Goal: Task Accomplishment & Management: Manage account settings

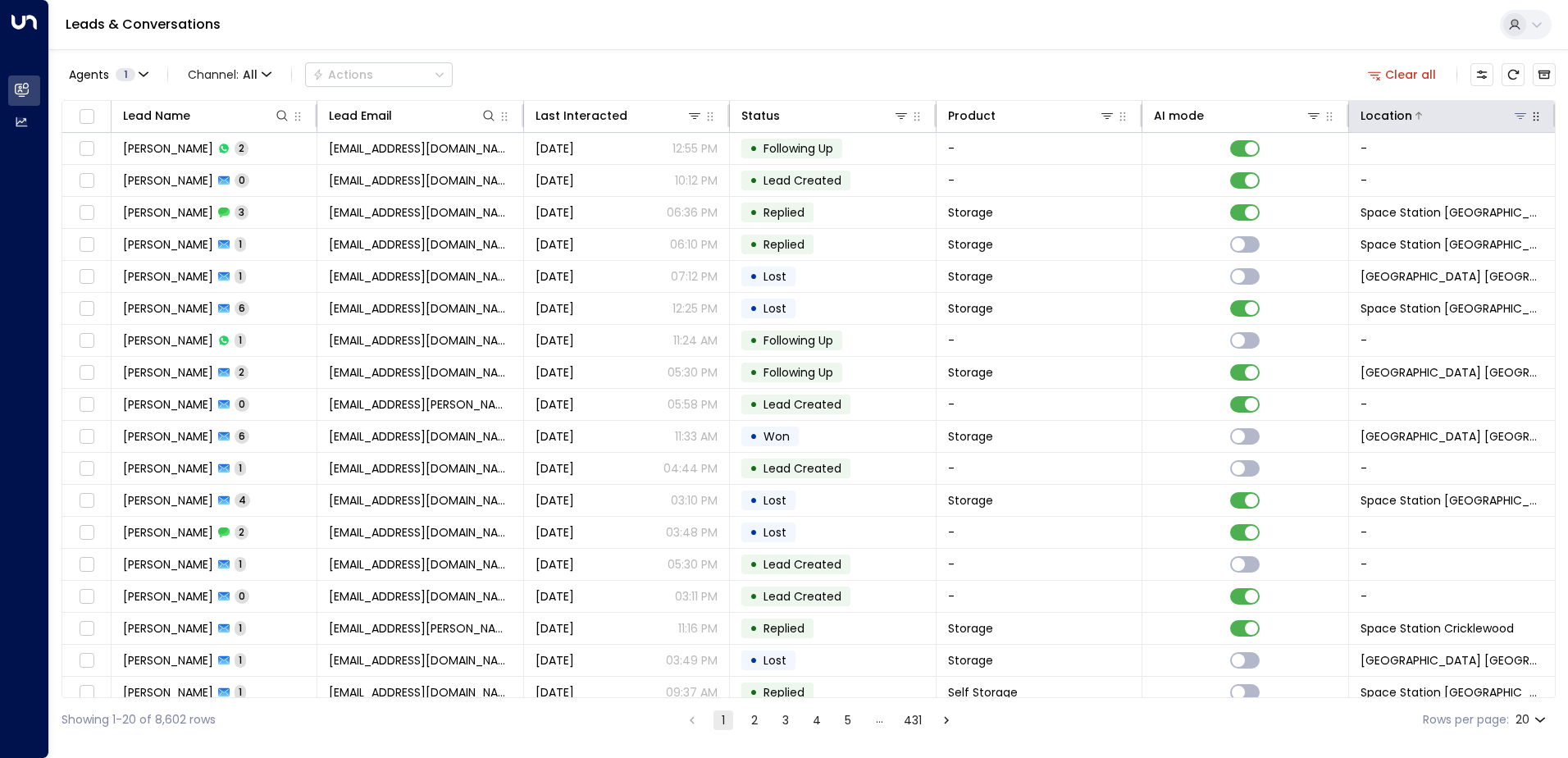
click at [1519, 119] on icon at bounding box center [1521, 116] width 13 height 13
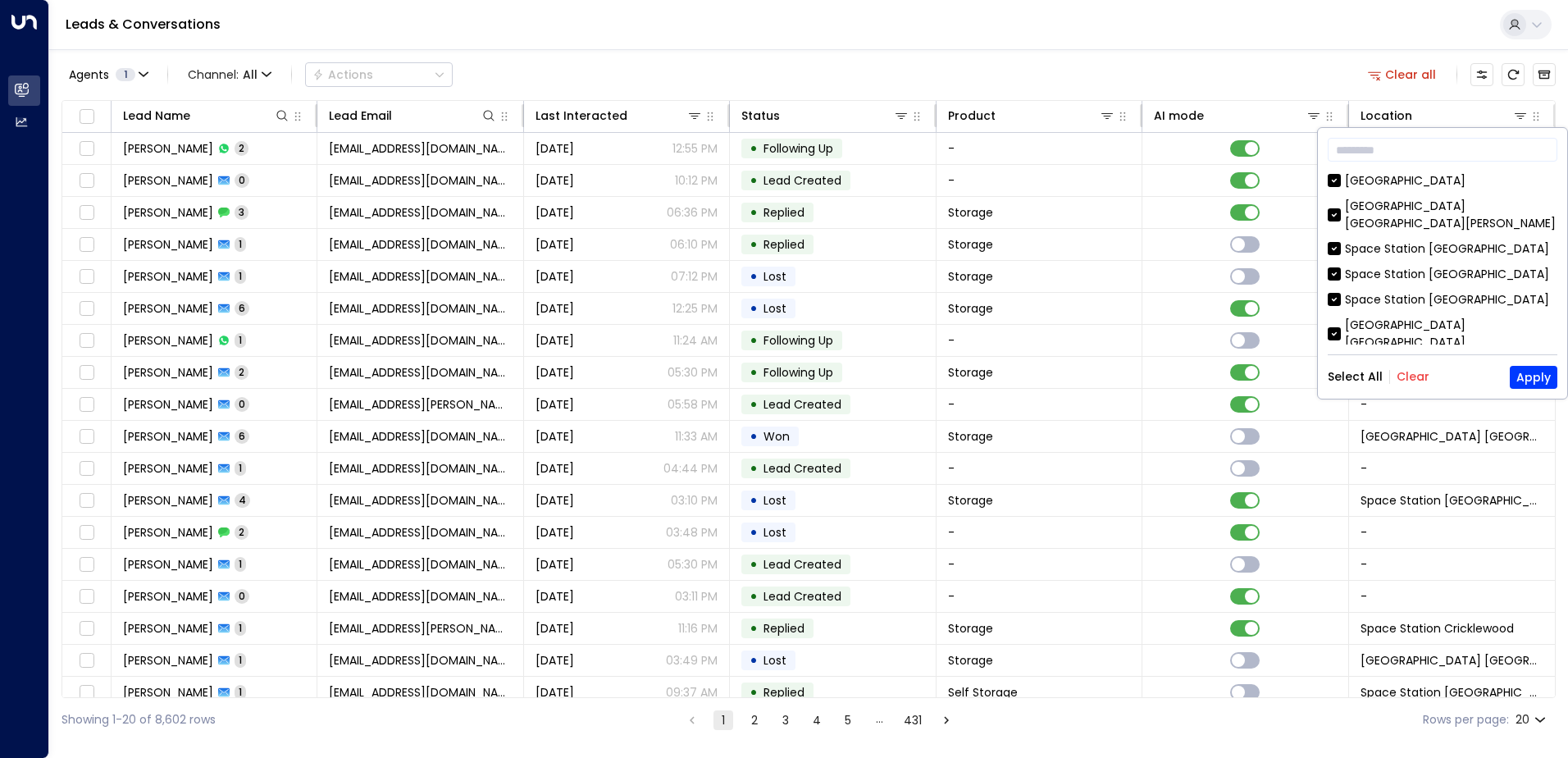
click at [1420, 386] on div "Select All Clear Apply" at bounding box center [1443, 378] width 229 height 23
drag, startPoint x: 1420, startPoint y: 386, endPoint x: 1411, endPoint y: 383, distance: 9.5
click at [1411, 383] on button "Clear" at bounding box center [1413, 377] width 33 height 13
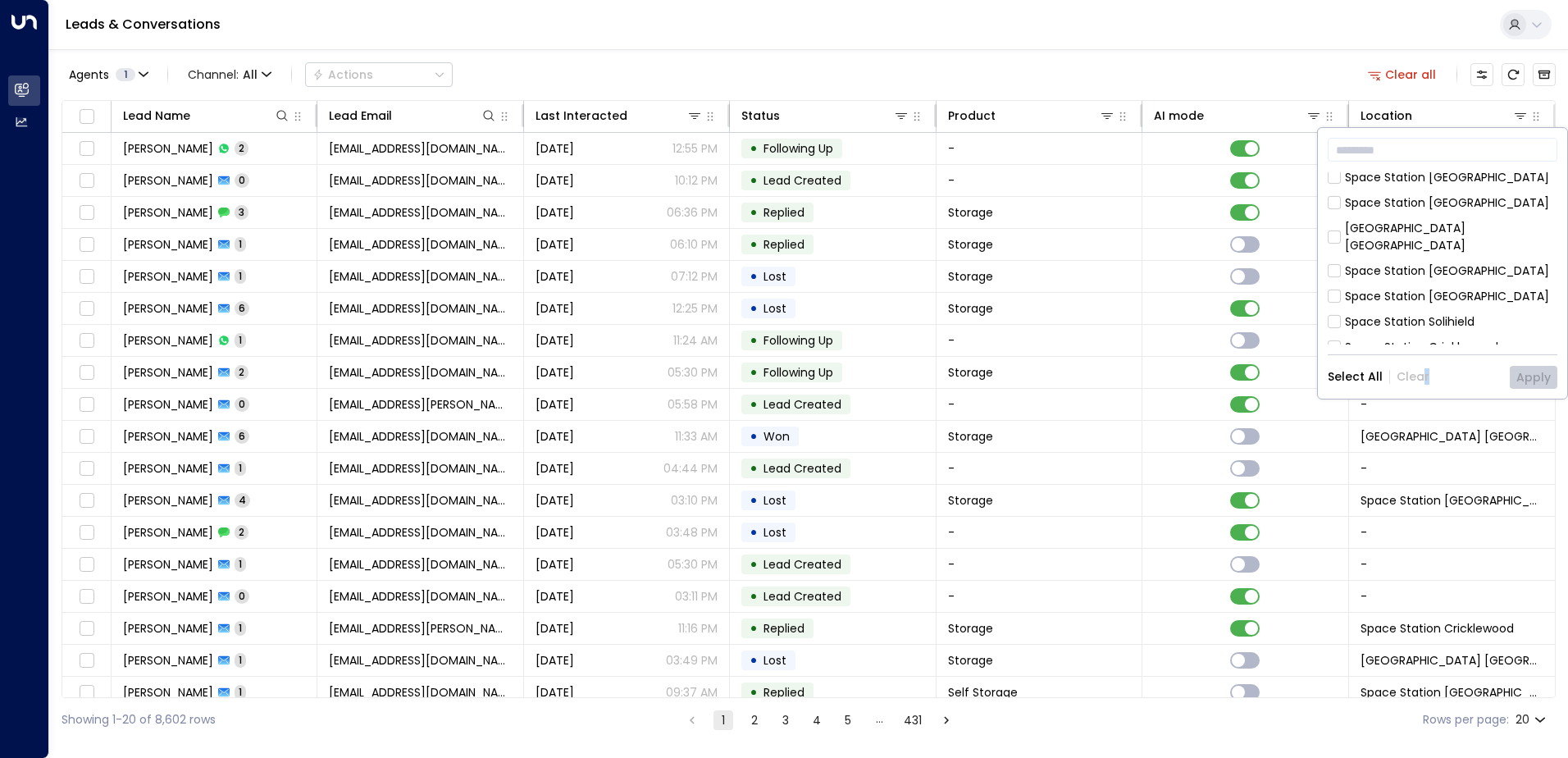
scroll to position [246, 0]
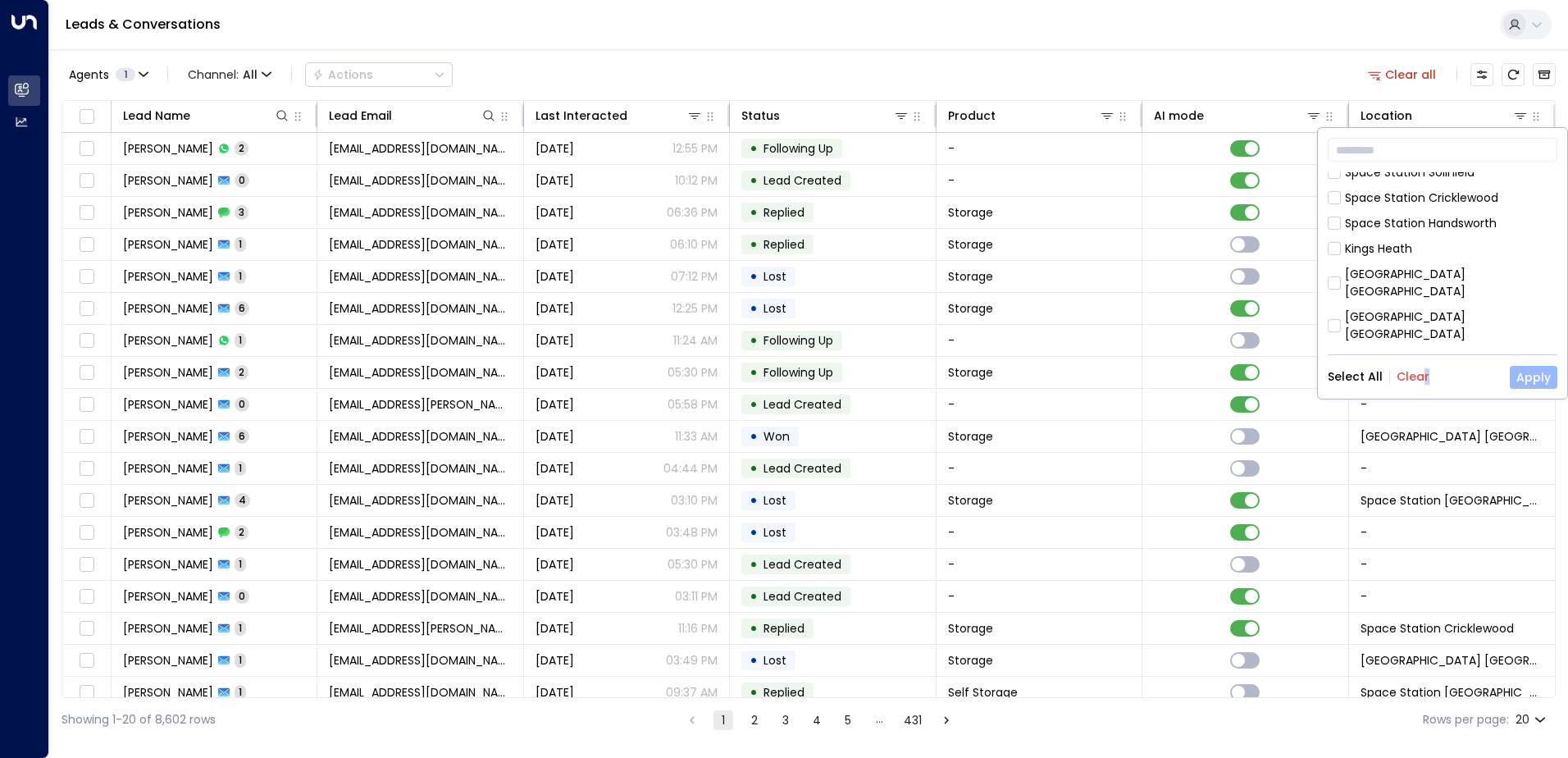
click at [1532, 372] on button "Apply" at bounding box center [1533, 378] width 47 height 23
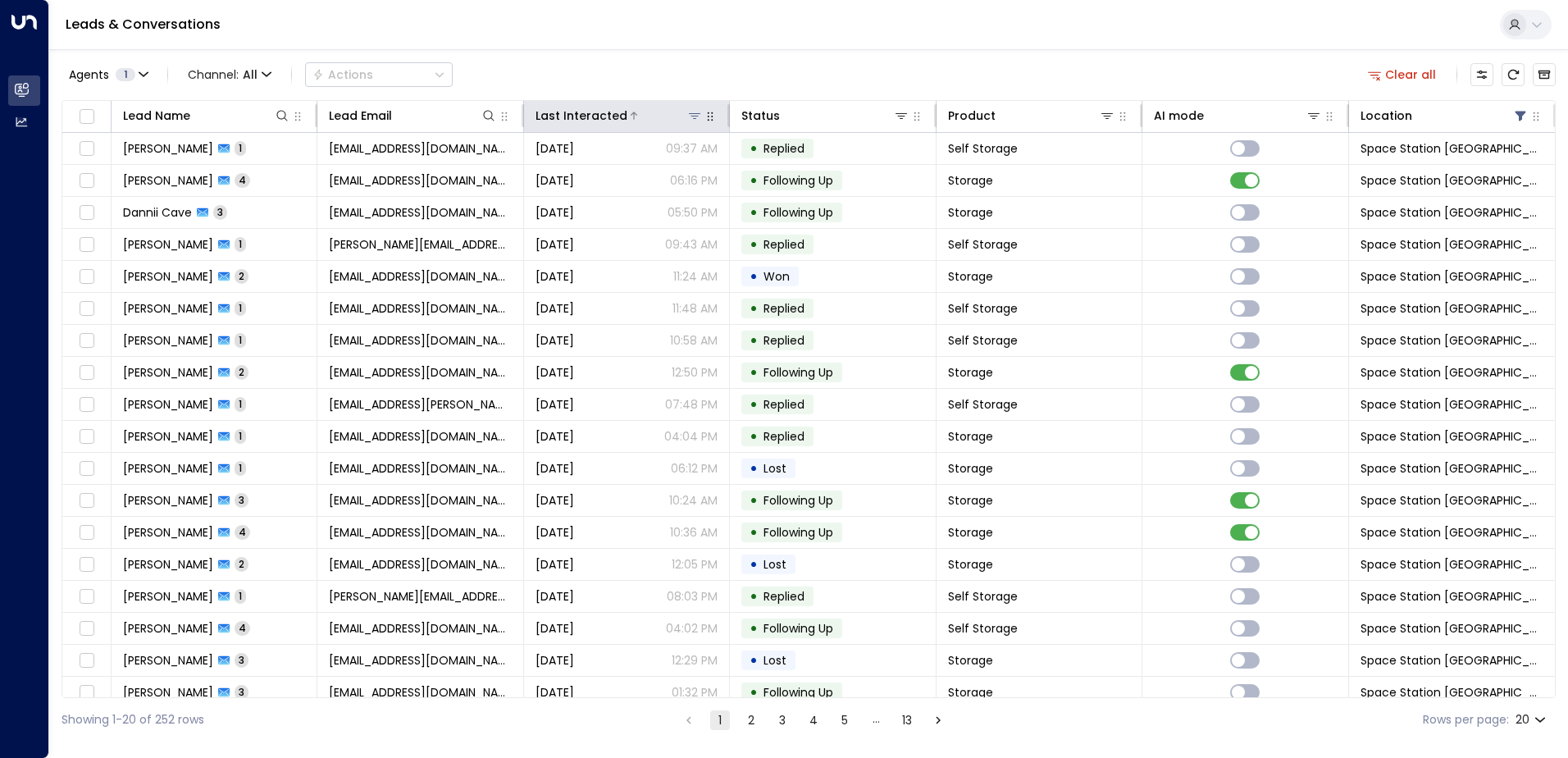
click at [588, 108] on div "Last Interacted" at bounding box center [581, 116] width 91 height 19
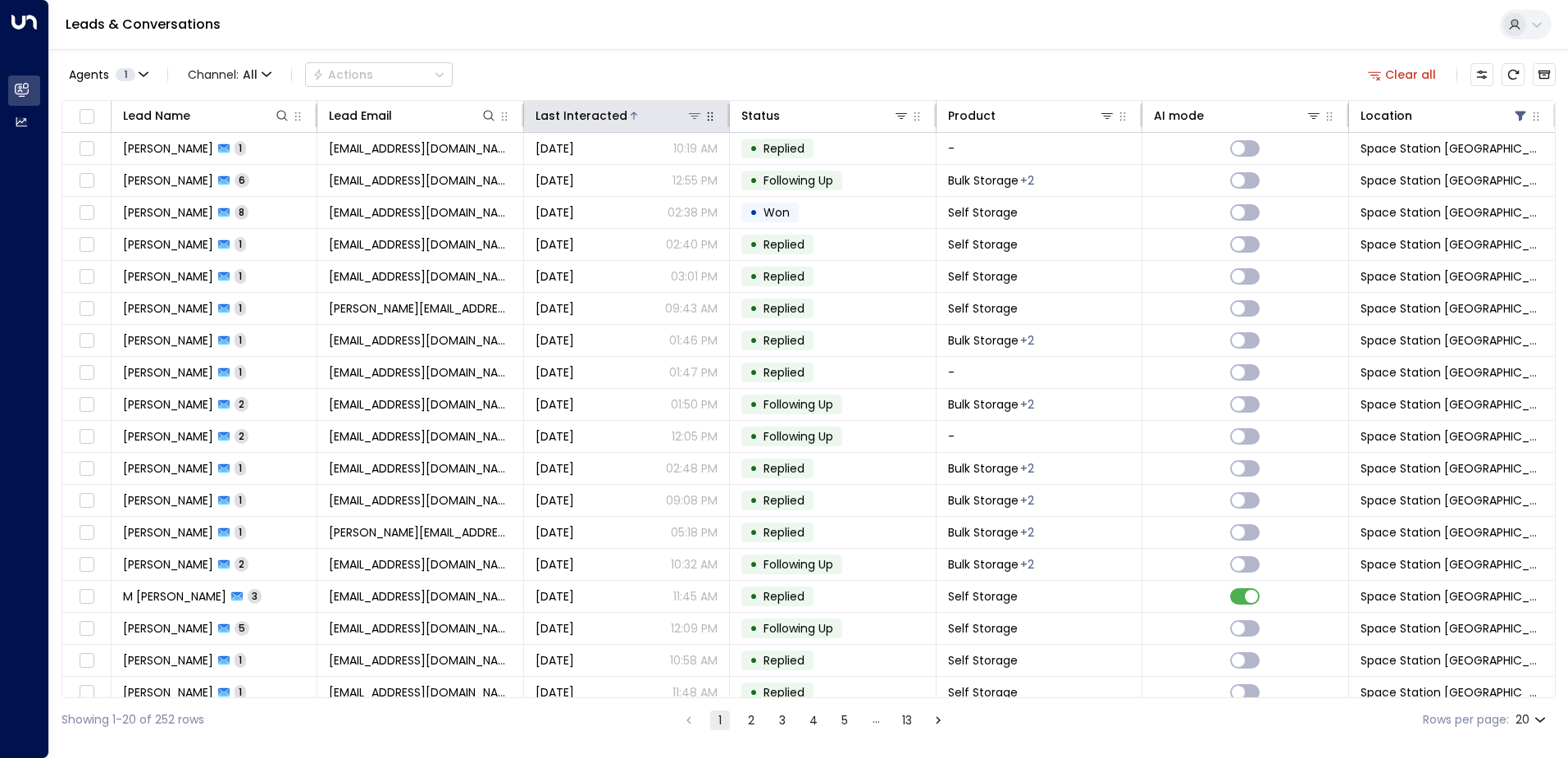
click at [589, 109] on div "Last Interacted" at bounding box center [581, 116] width 91 height 19
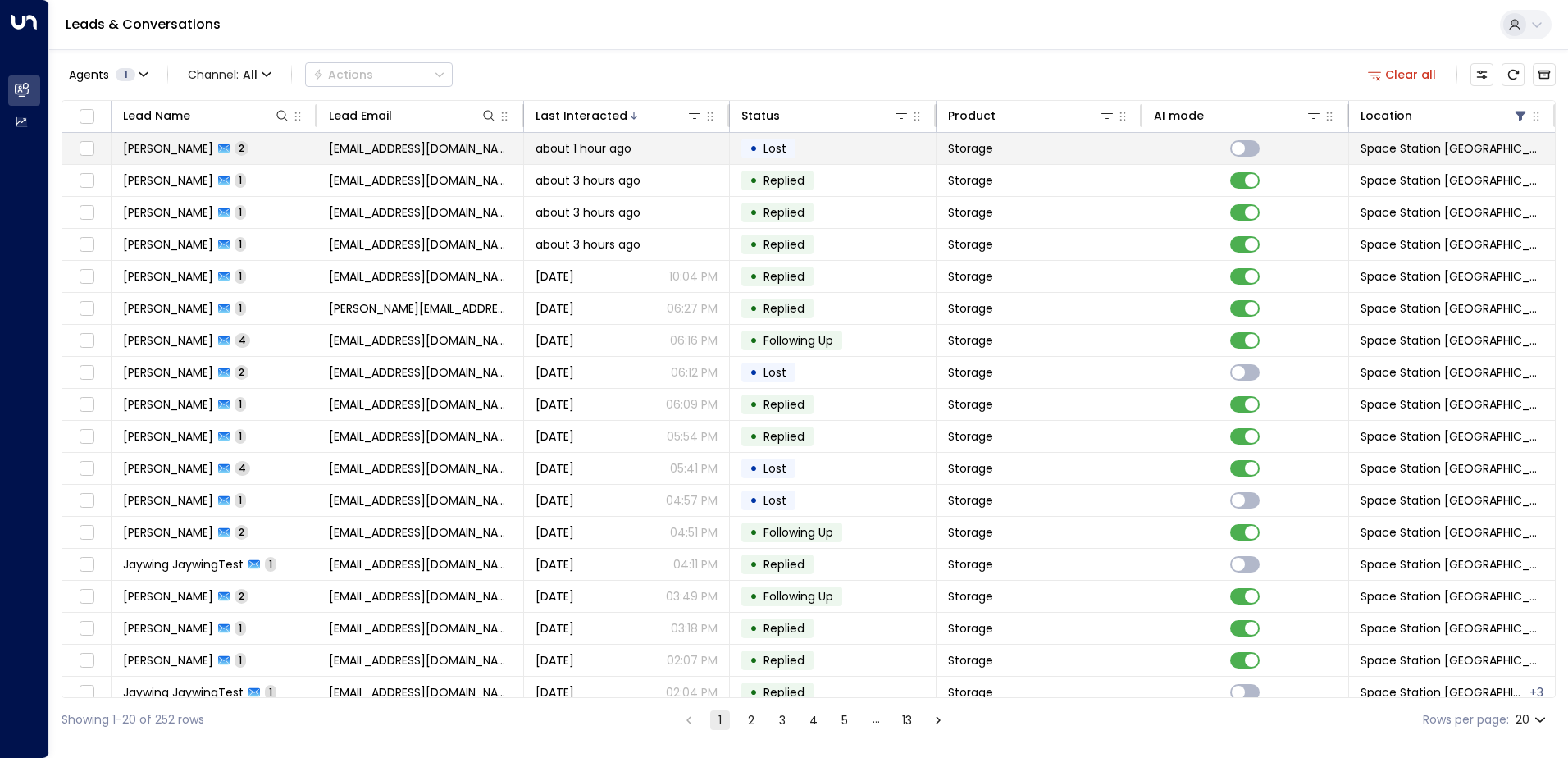
click at [415, 157] on td "[EMAIL_ADDRESS][DOMAIN_NAME]" at bounding box center [421, 148] width 206 height 31
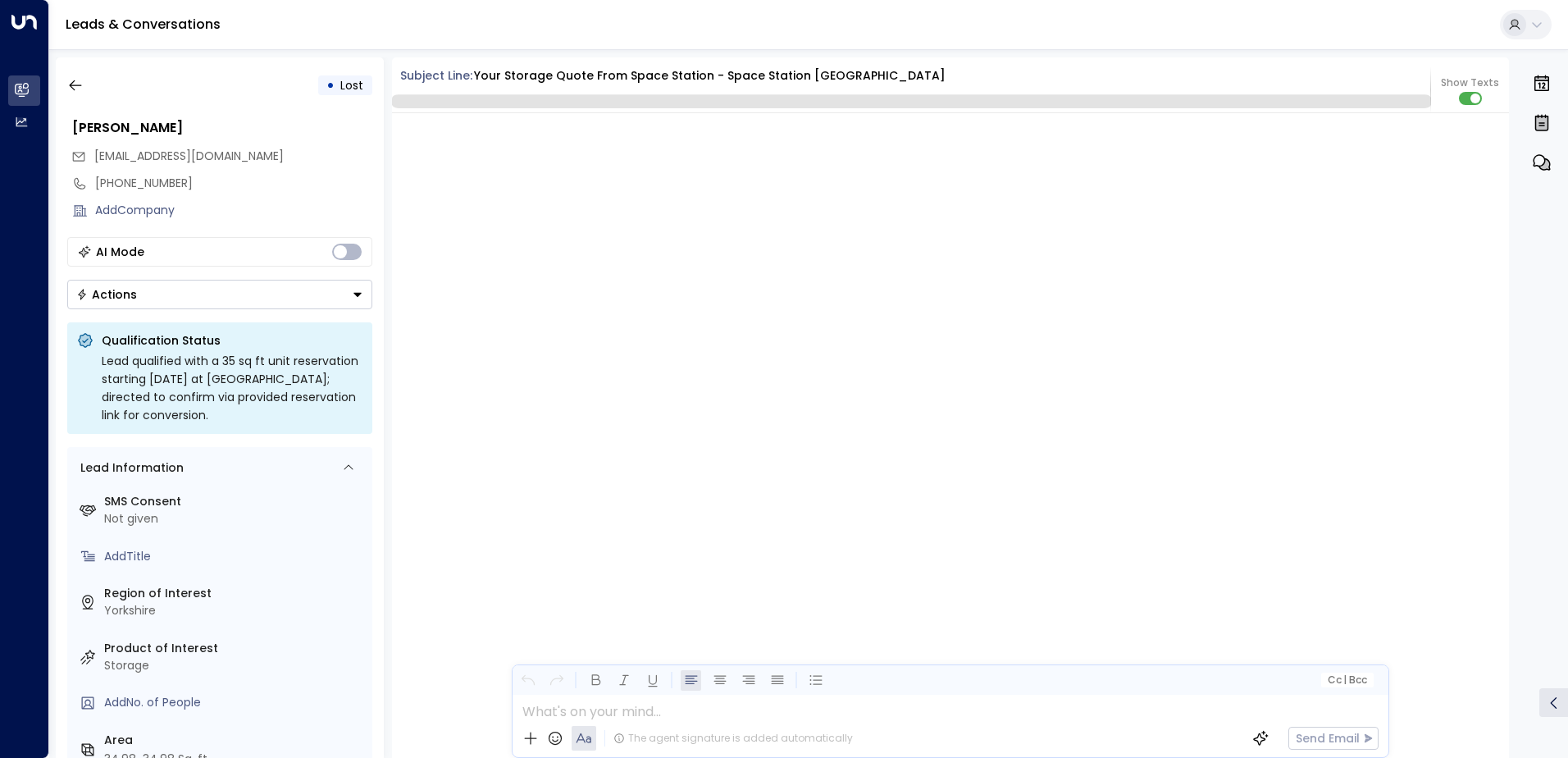
scroll to position [1771, 0]
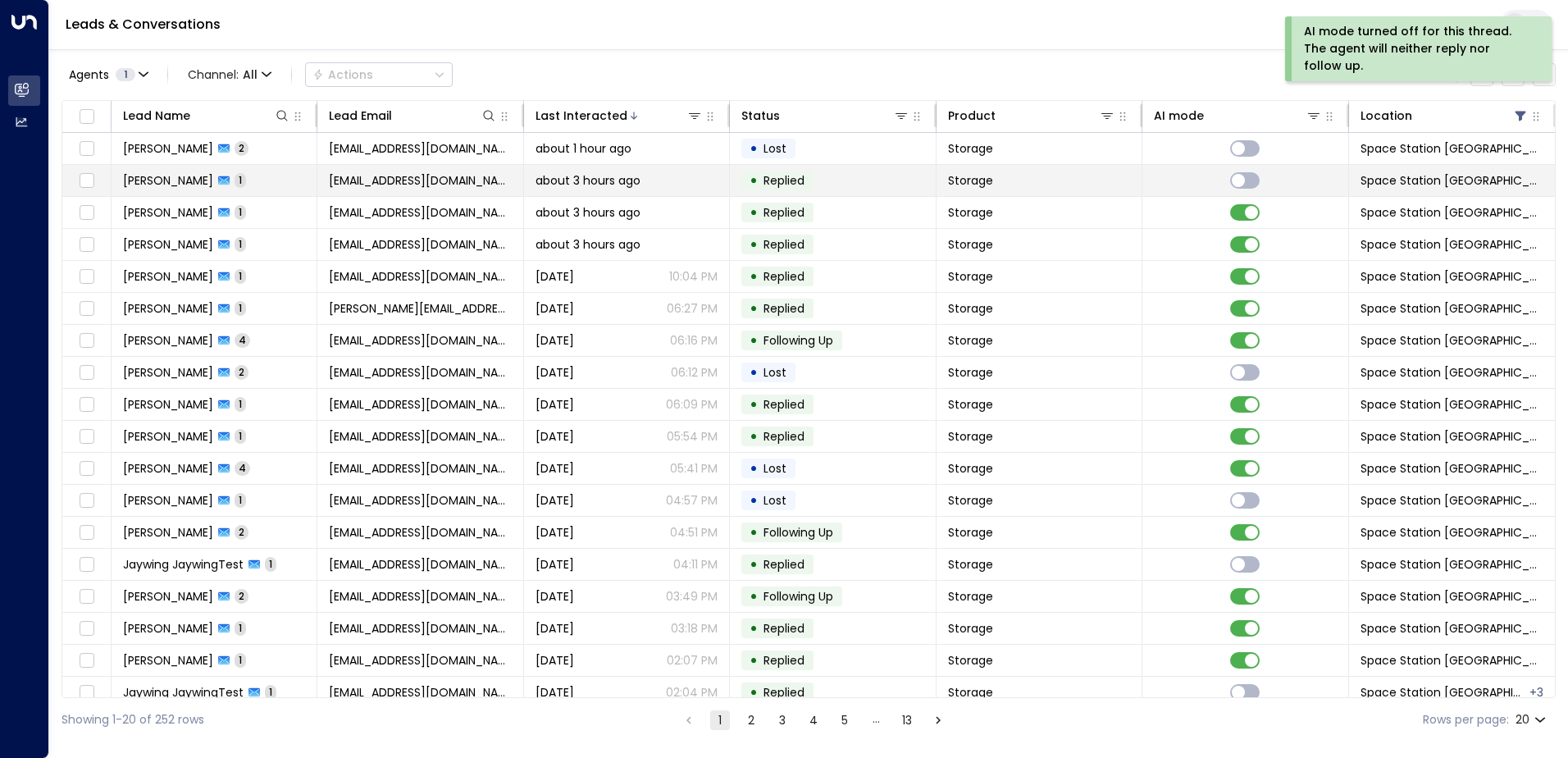
click at [857, 180] on td "• Replied" at bounding box center [833, 180] width 206 height 31
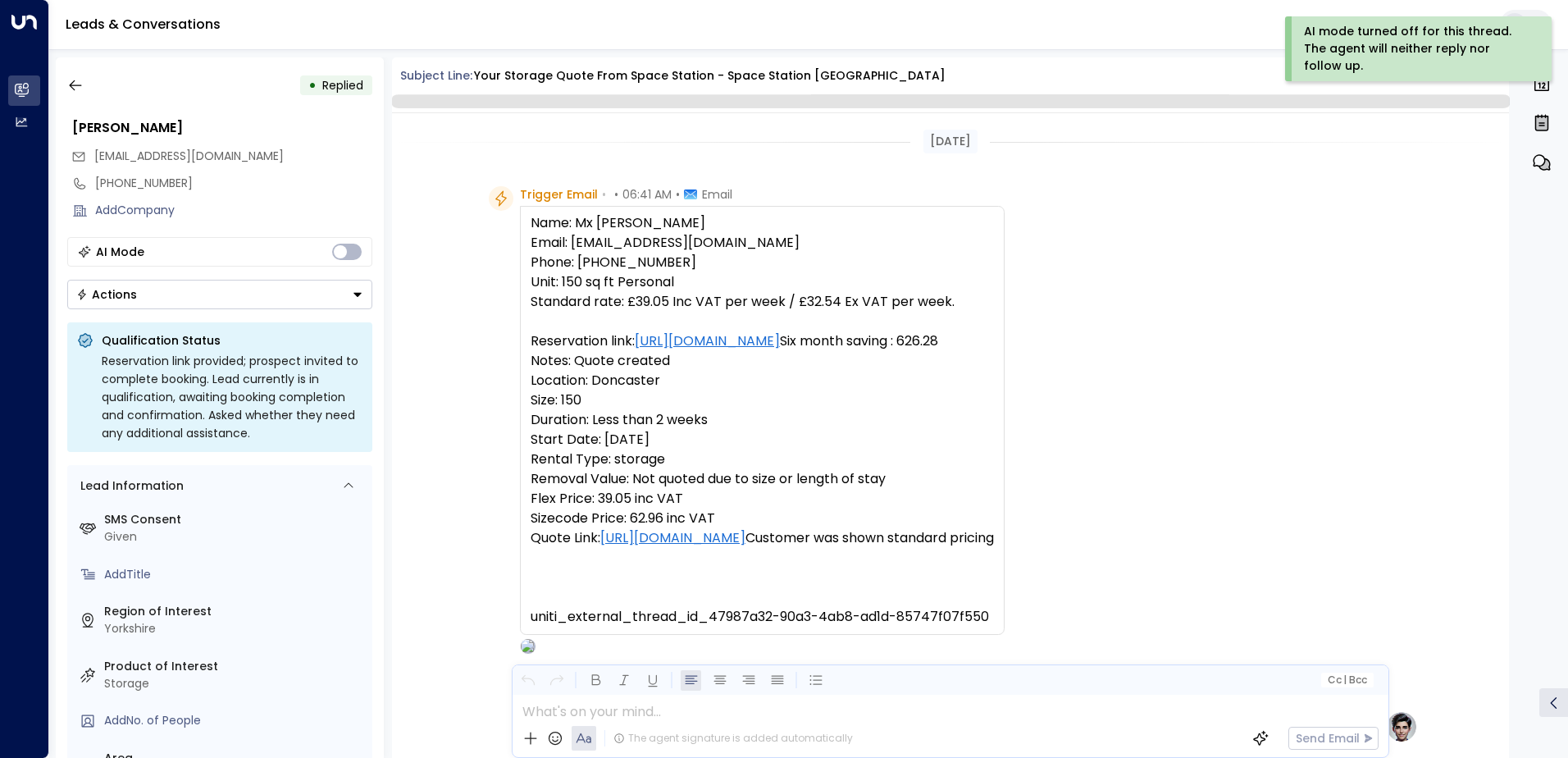
scroll to position [618, 0]
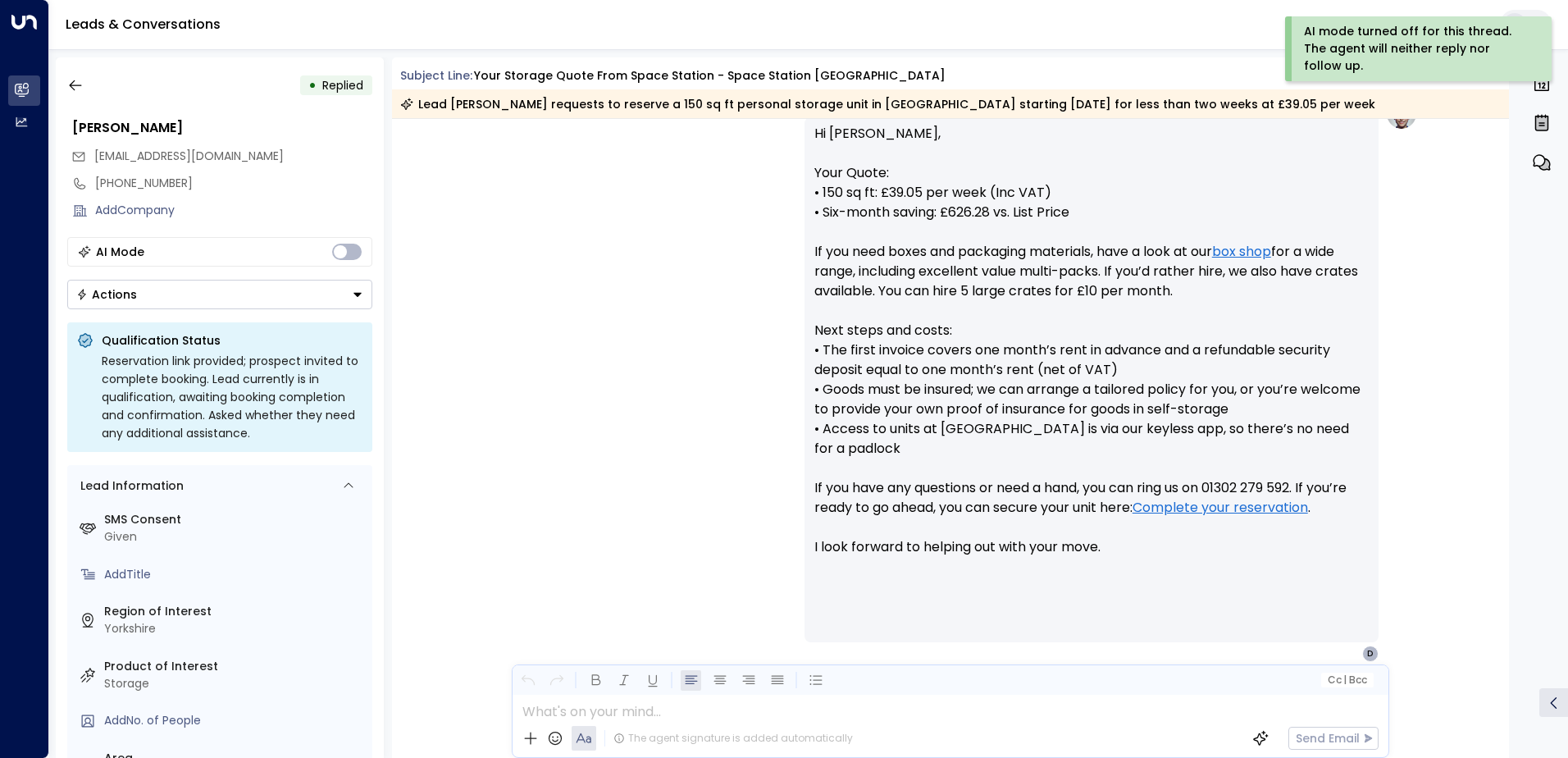
click at [182, 298] on button "Actions" at bounding box center [220, 294] width 305 height 30
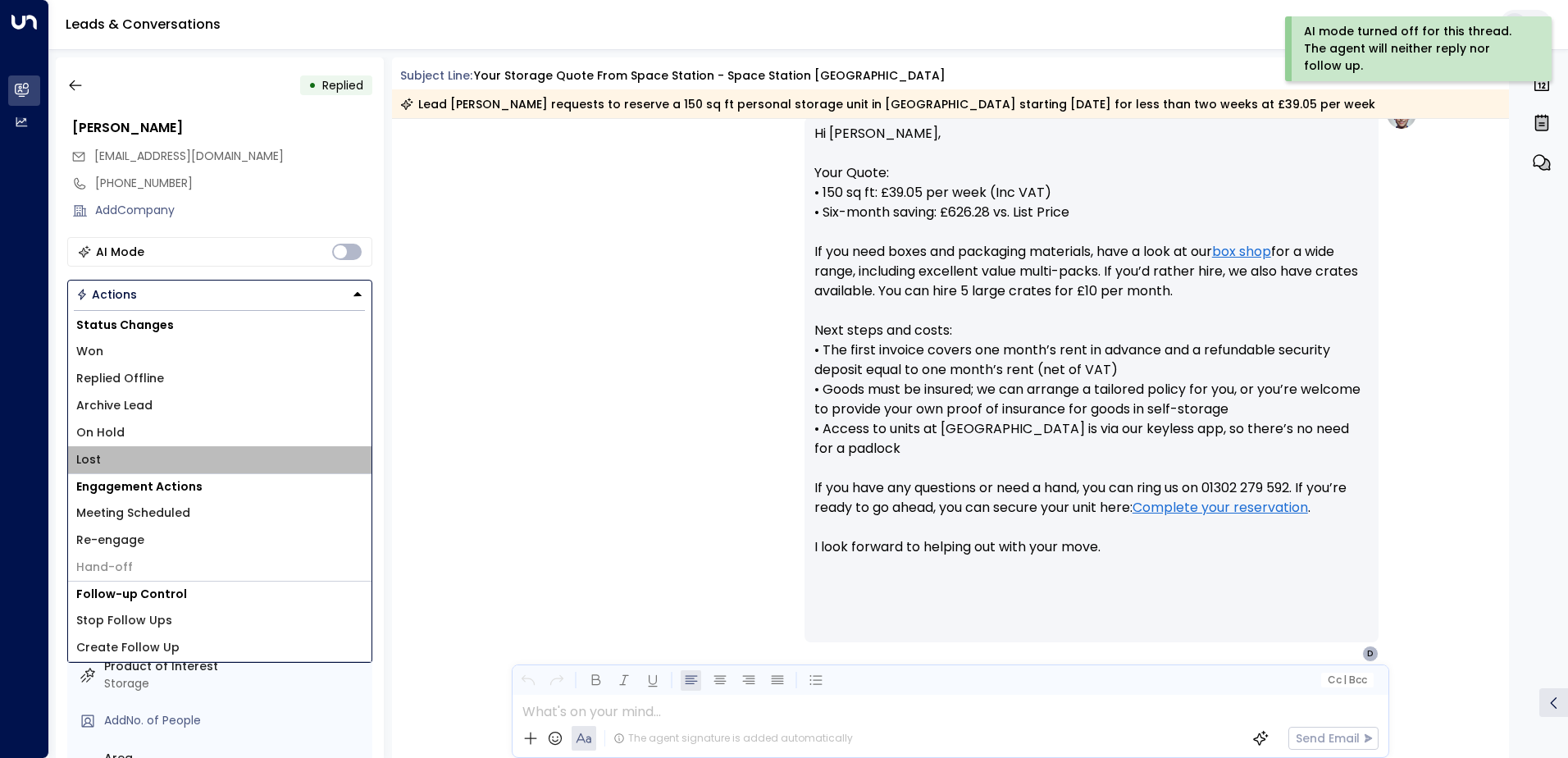
click at [117, 461] on li "Lost" at bounding box center [220, 459] width 303 height 27
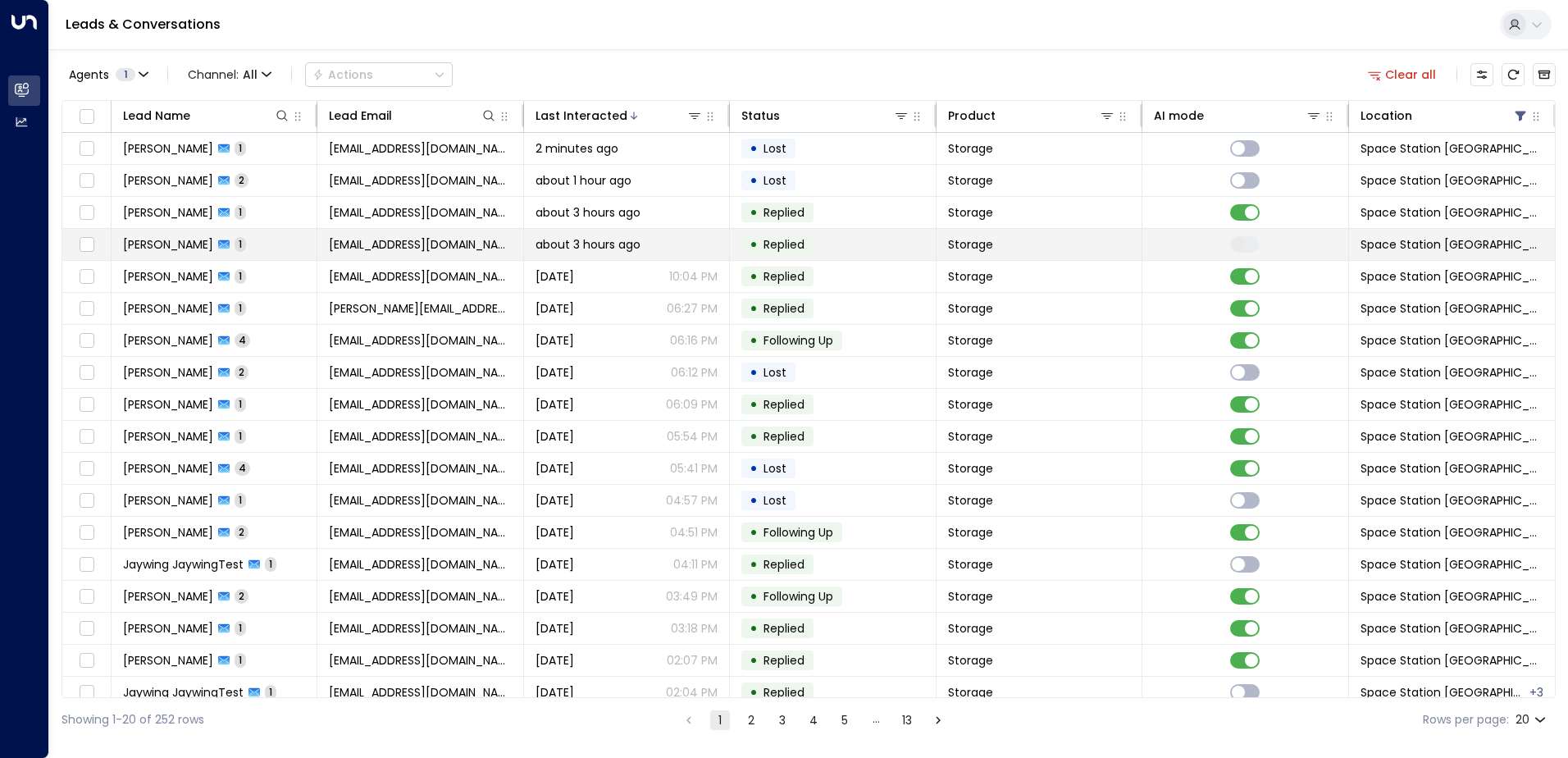
click at [1001, 246] on td "Storage" at bounding box center [1040, 245] width 206 height 31
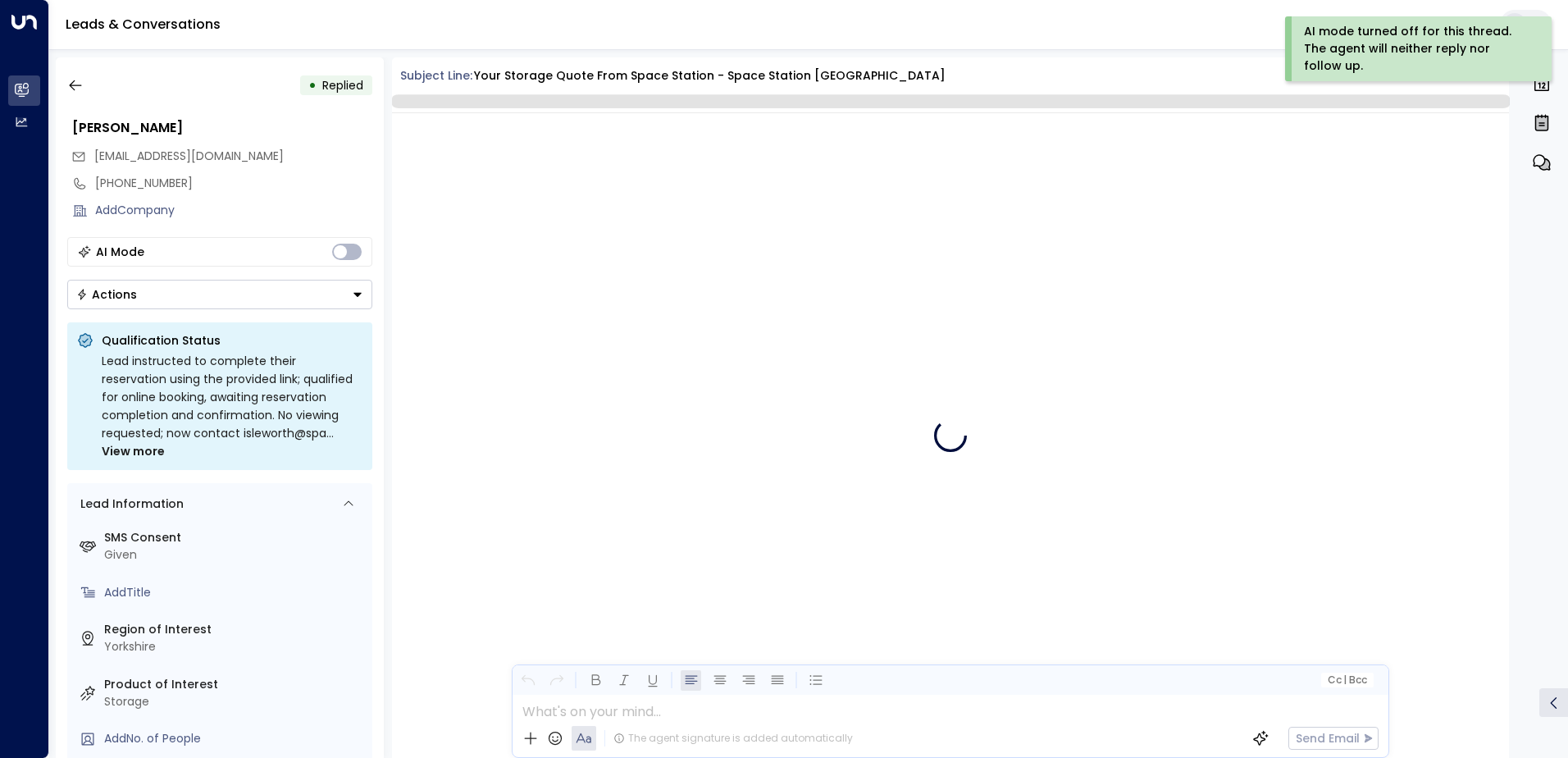
scroll to position [618, 0]
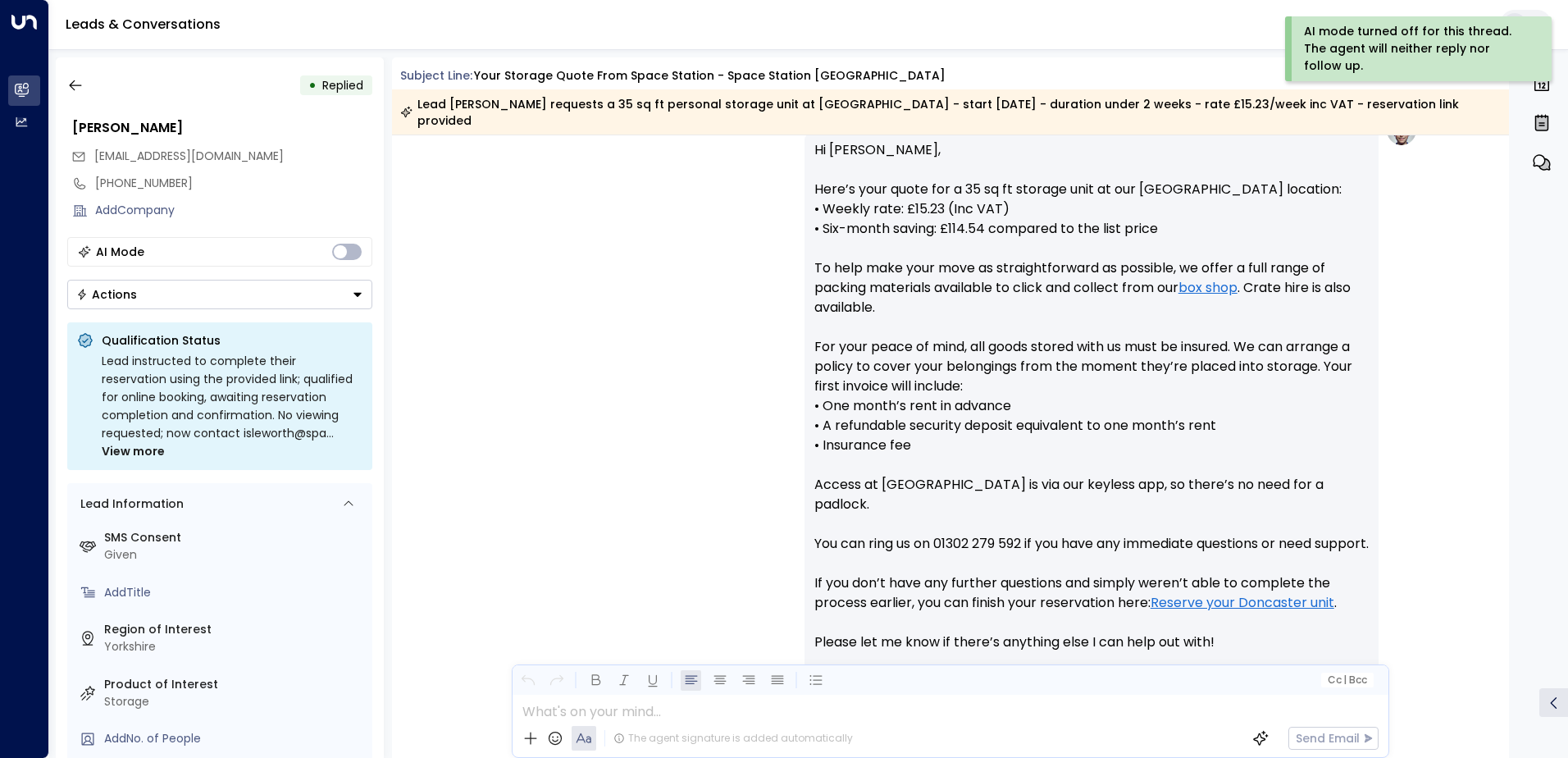
click at [101, 302] on button "Actions" at bounding box center [220, 294] width 305 height 30
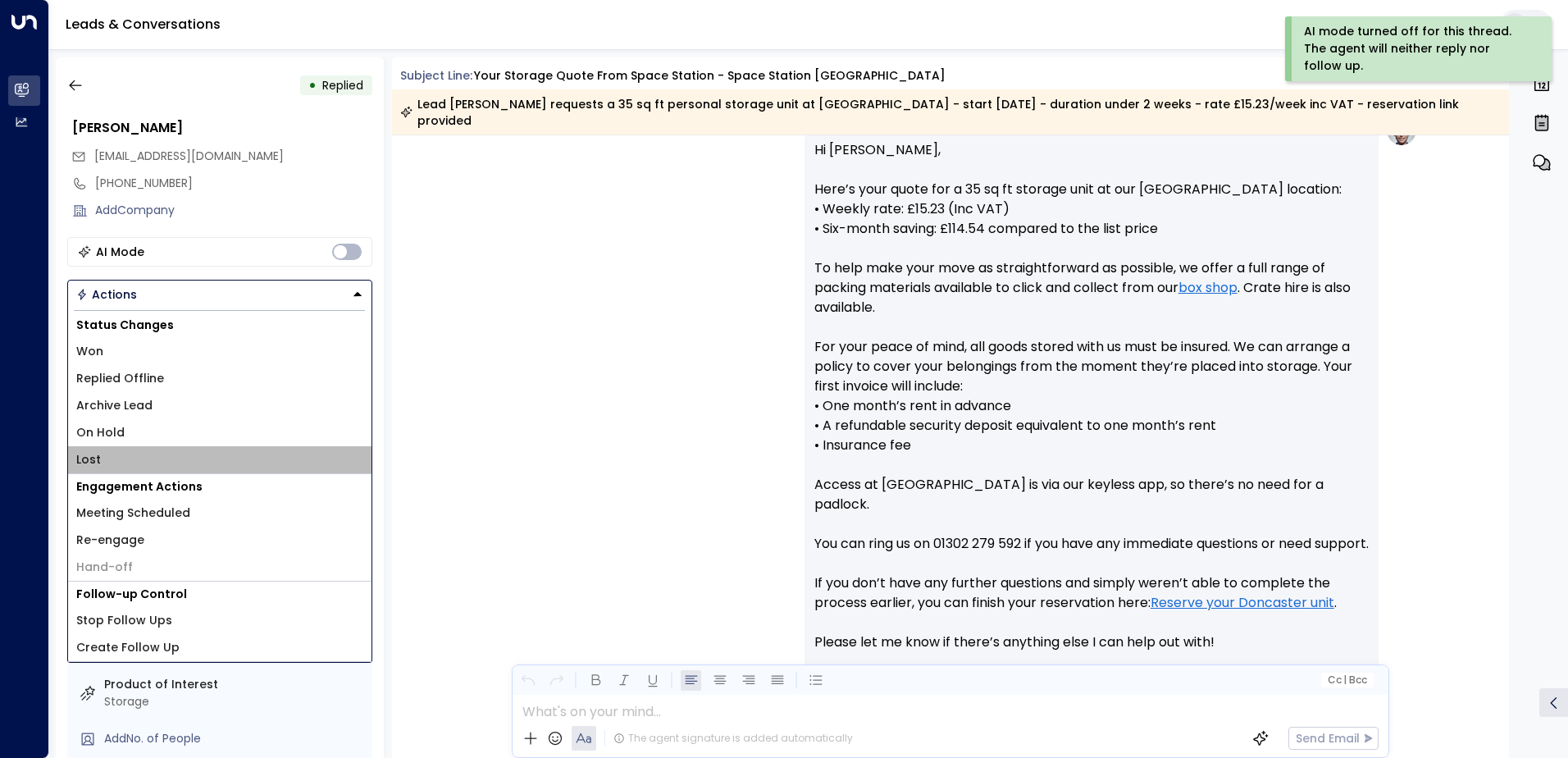
click at [124, 457] on li "Lost" at bounding box center [220, 459] width 303 height 27
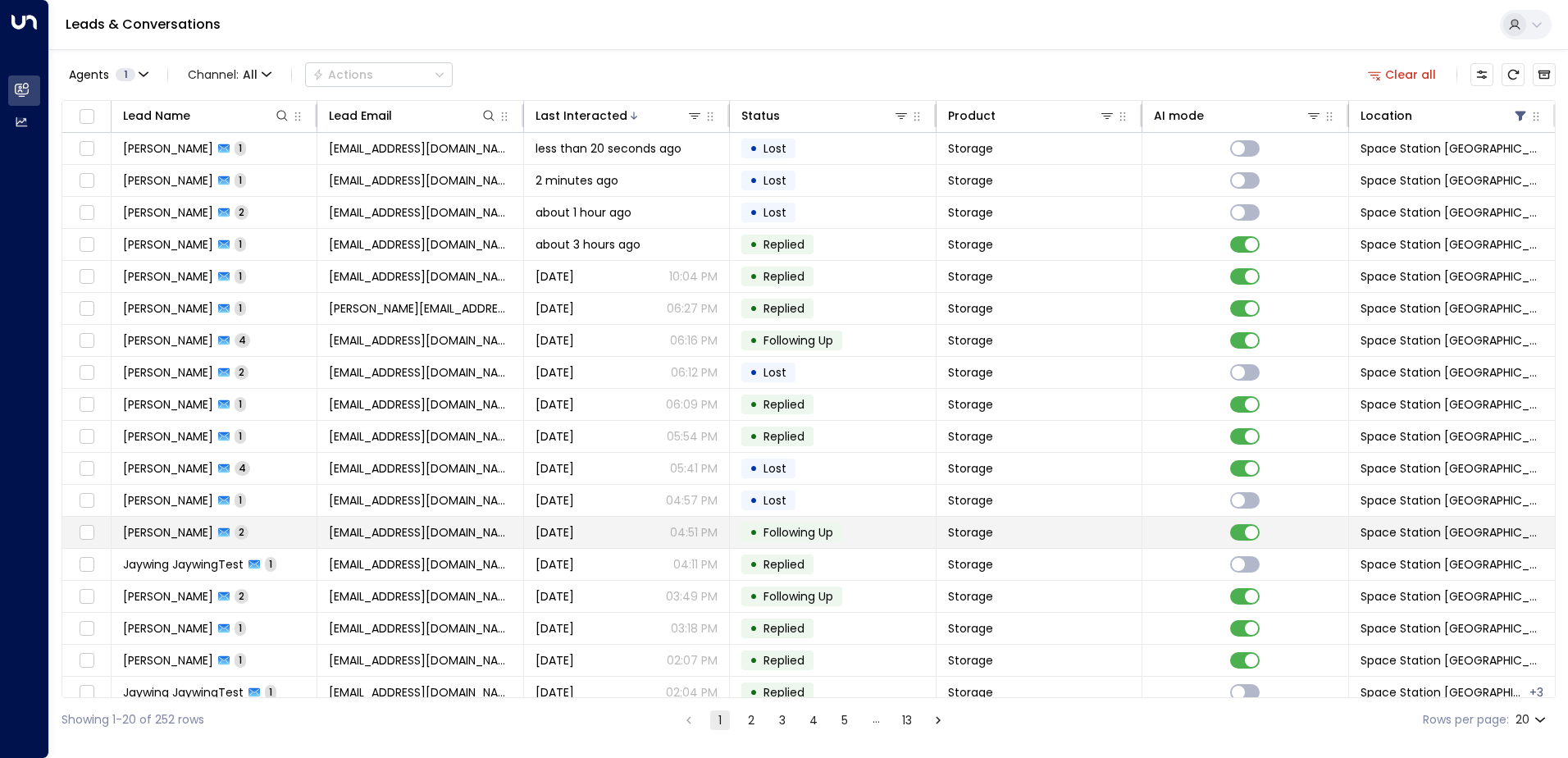
click at [604, 524] on div "[DATE] 04:51 PM" at bounding box center [626, 532] width 182 height 16
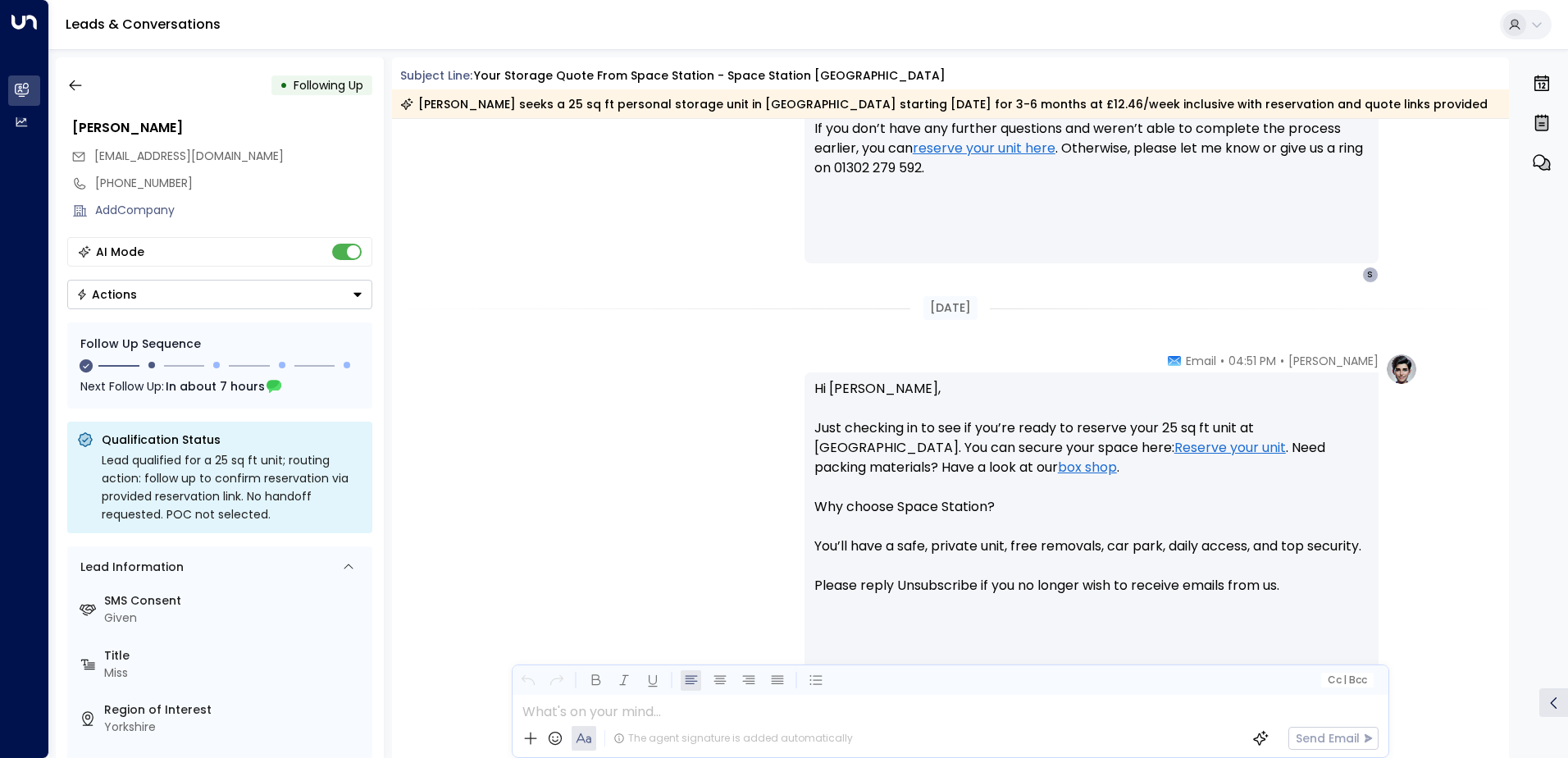
scroll to position [931, 0]
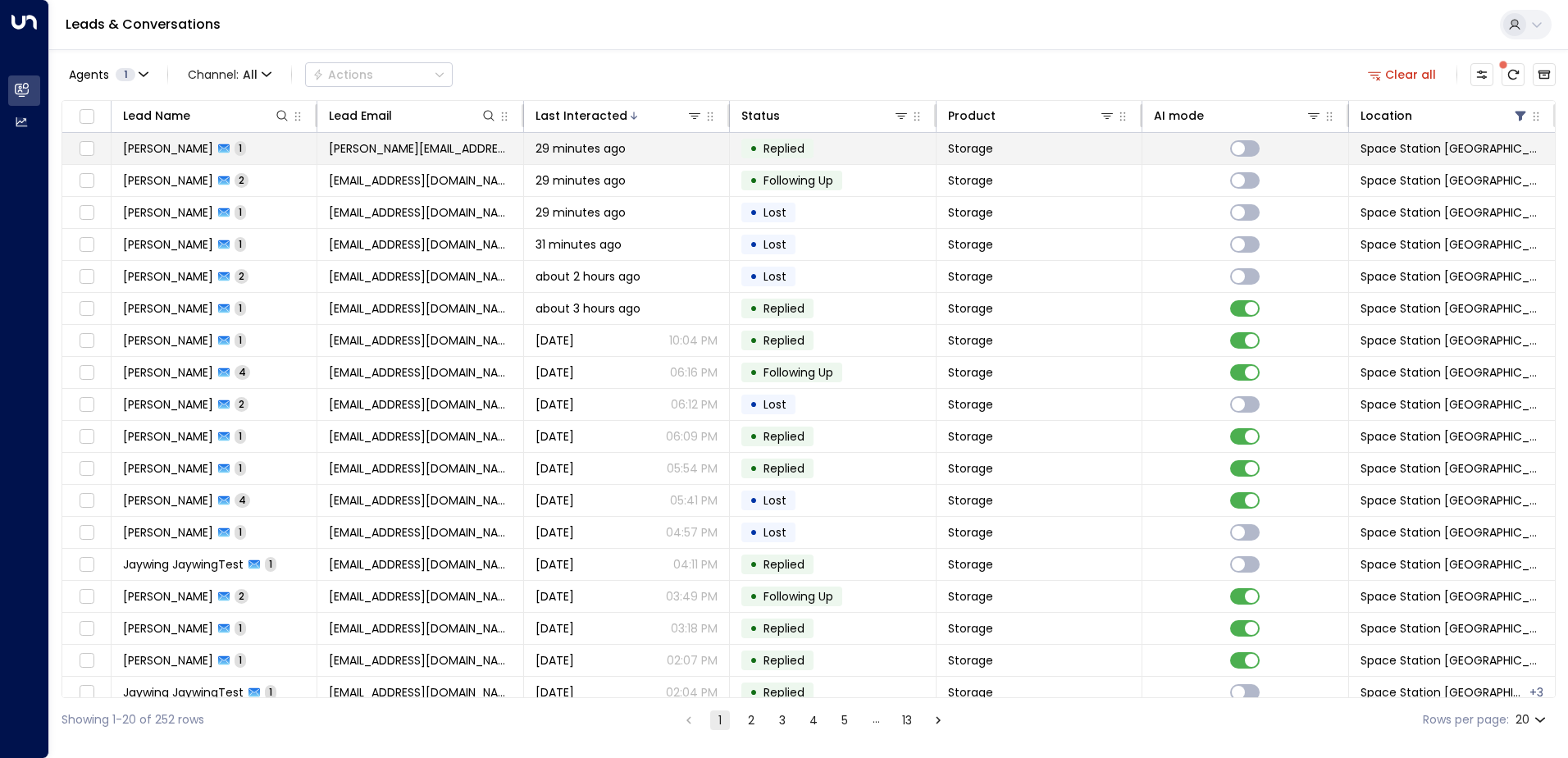
click at [482, 141] on span "[PERSON_NAME][EMAIL_ADDRESS][PERSON_NAME][DOMAIN_NAME]" at bounding box center [419, 148] width 182 height 16
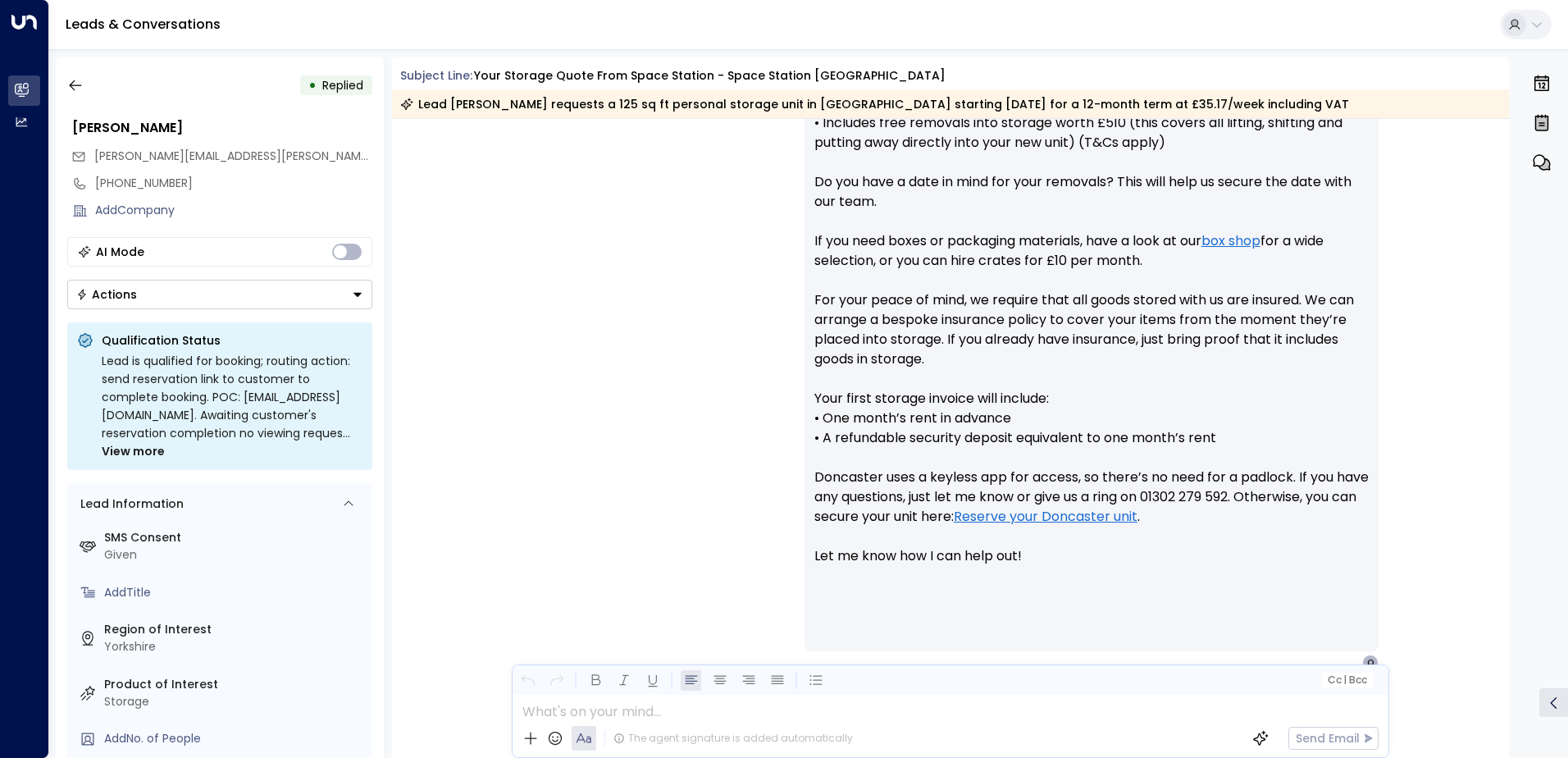
scroll to position [844, 0]
